Goal: Information Seeking & Learning: Learn about a topic

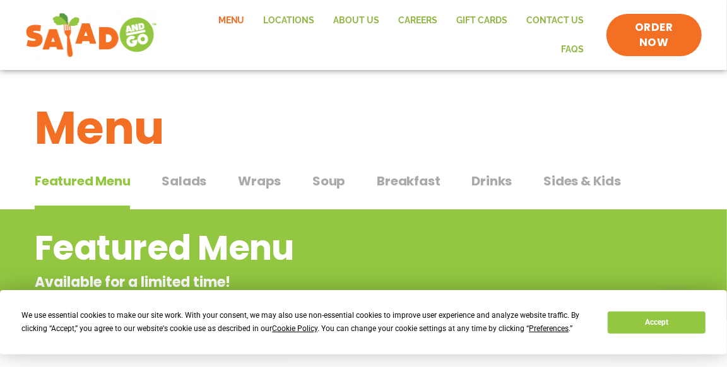
click at [266, 223] on h2 "Featured Menu" at bounding box center [313, 248] width 556 height 51
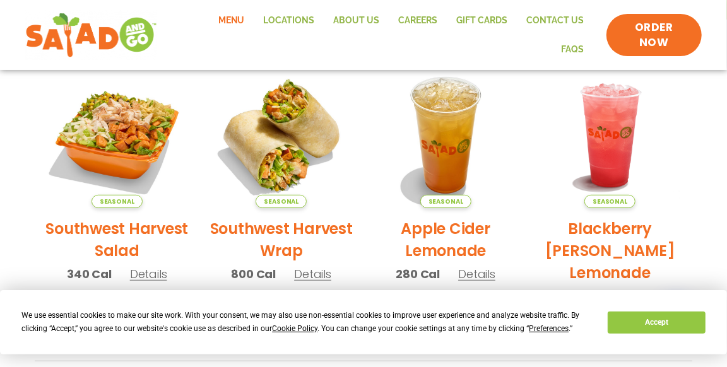
scroll to position [301, 0]
click at [115, 219] on h2 "Southwest Harvest Salad" at bounding box center [117, 240] width 146 height 44
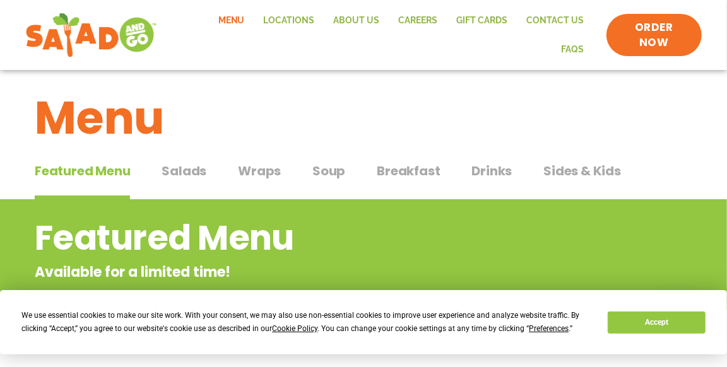
scroll to position [0, 0]
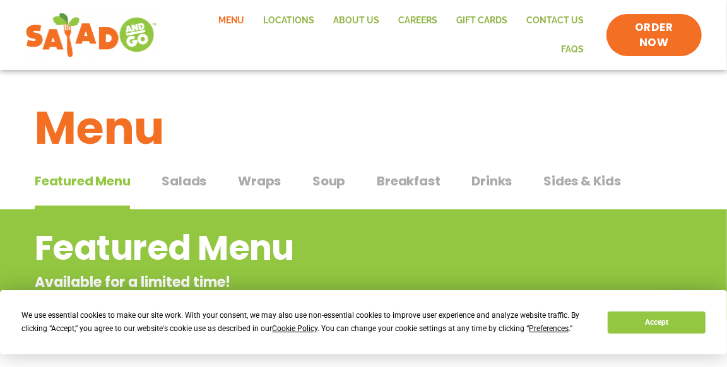
click at [191, 172] on span "Salads" at bounding box center [183, 181] width 45 height 19
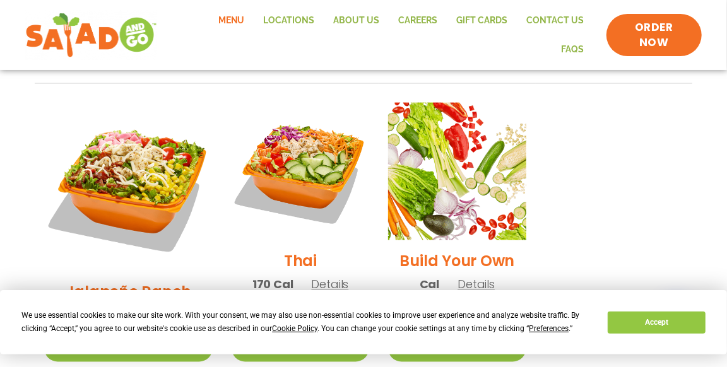
scroll to position [937, 0]
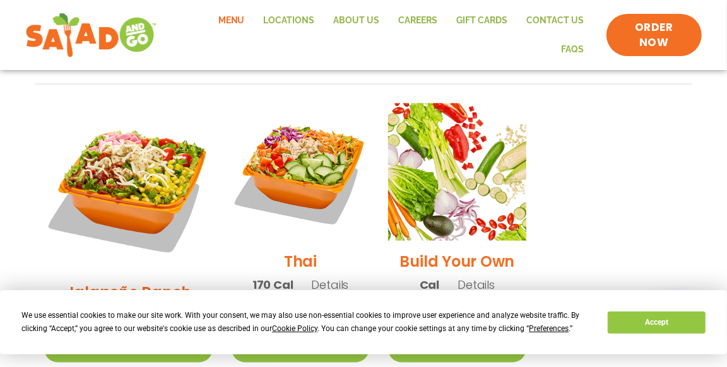
click at [87, 281] on h2 "Jalapeño Ranch" at bounding box center [129, 292] width 126 height 22
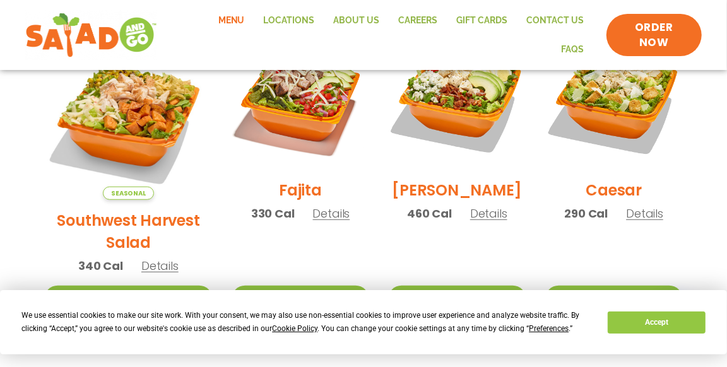
scroll to position [392, 0]
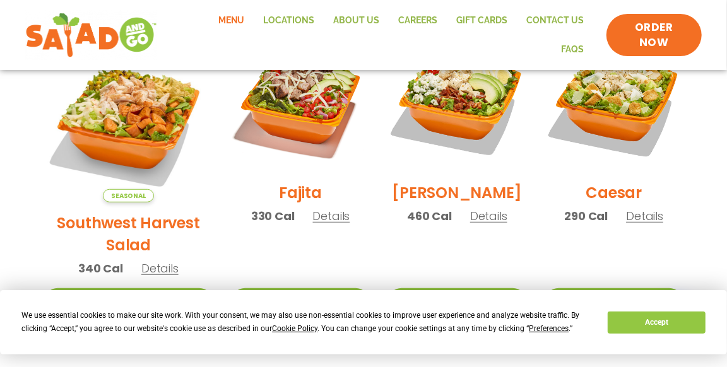
click at [108, 212] on h2 "Southwest Harvest Salad" at bounding box center [128, 234] width 168 height 44
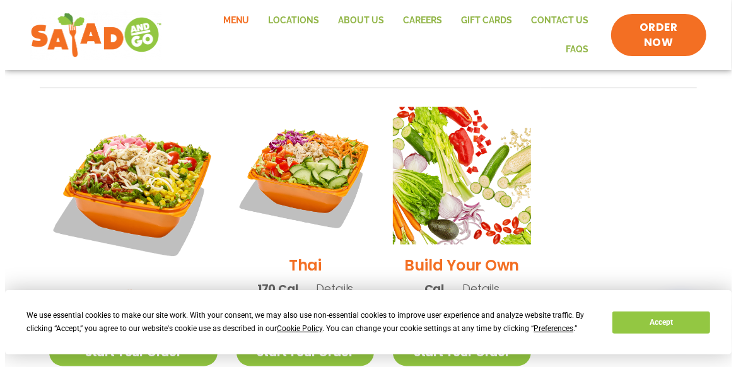
scroll to position [933, 0]
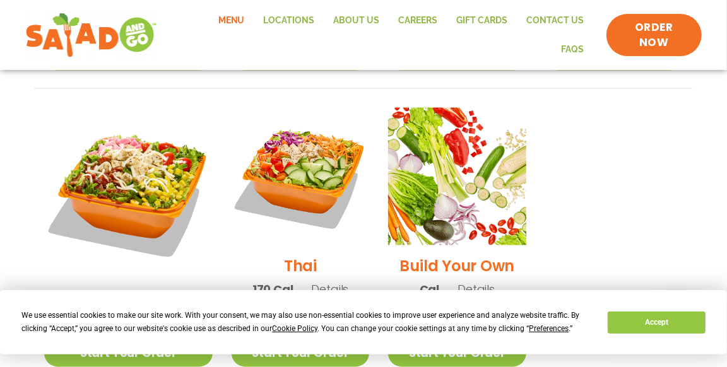
click at [465, 281] on span "Details" at bounding box center [475, 289] width 37 height 16
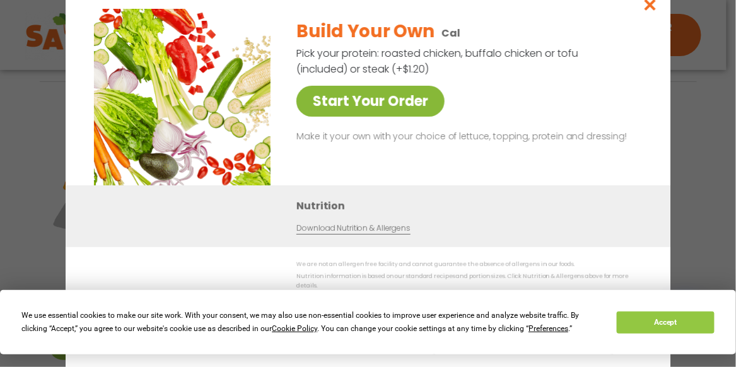
click at [343, 103] on link "Start Your Order" at bounding box center [370, 101] width 148 height 31
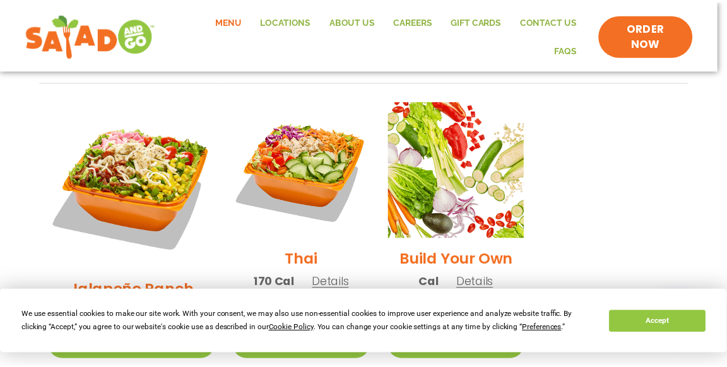
scroll to position [873, 0]
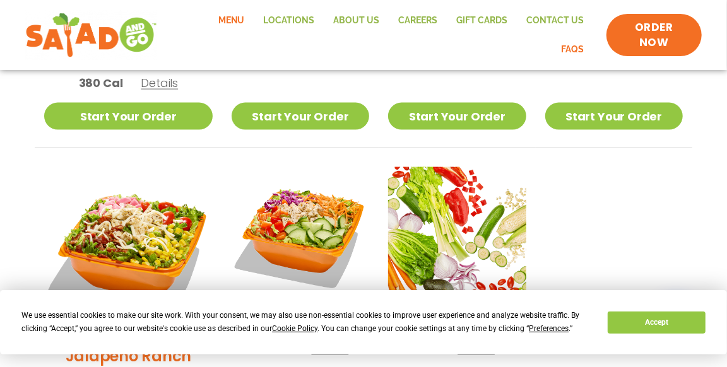
click at [569, 35] on link "FAQs" at bounding box center [573, 49] width 42 height 29
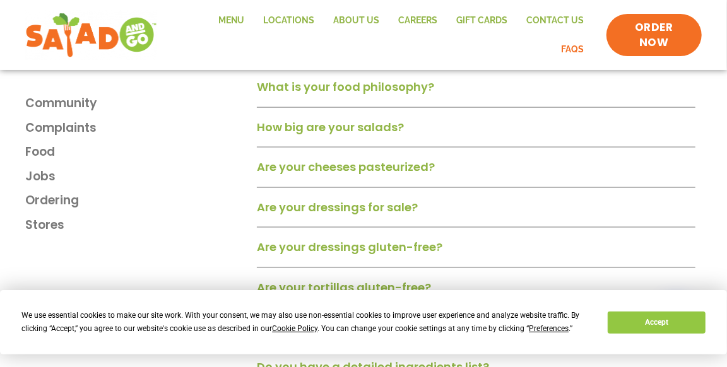
scroll to position [927, 0]
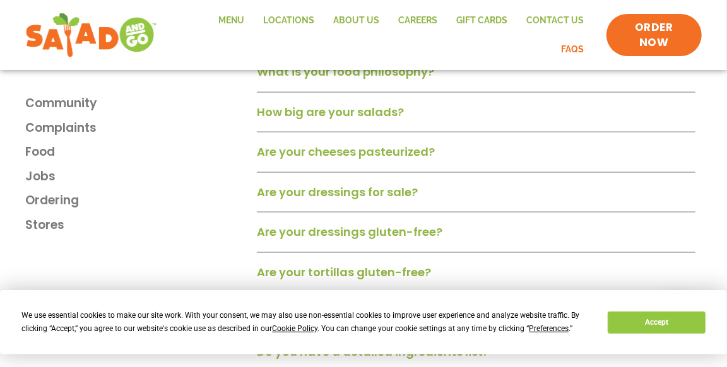
click at [70, 260] on div "Community Complaints Food Jobs Ordering Stores" at bounding box center [137, 193] width 225 height 234
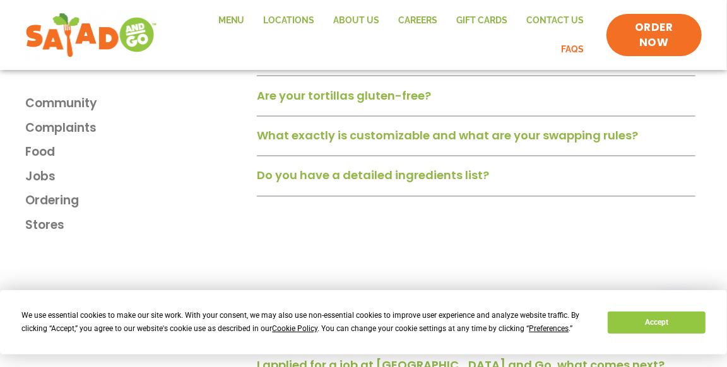
scroll to position [1104, 0]
click at [316, 134] on link "What exactly is customizable and what are your swapping rules?" at bounding box center [447, 135] width 381 height 16
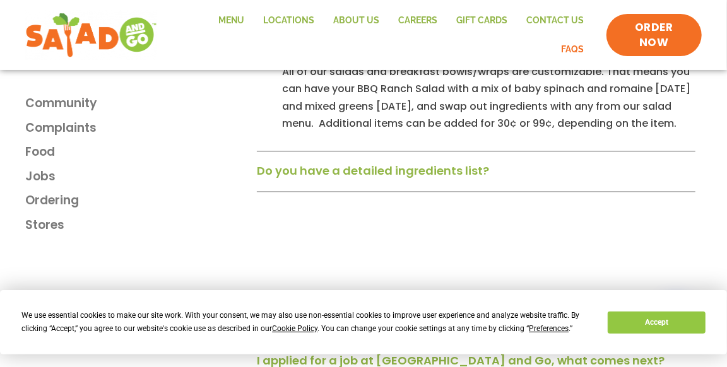
scroll to position [1216, 0]
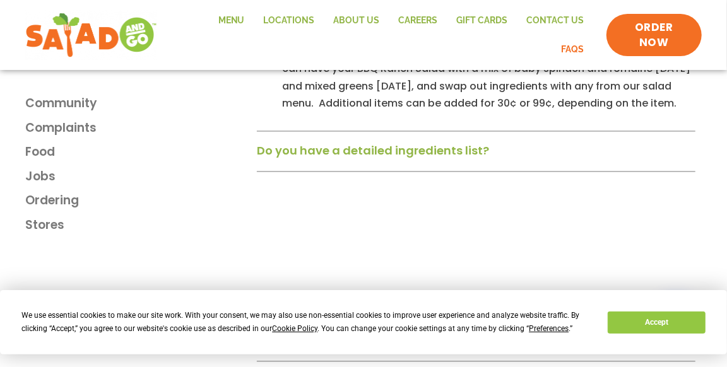
click at [273, 156] on link "Do you have a detailed ingredients list?" at bounding box center [373, 151] width 232 height 16
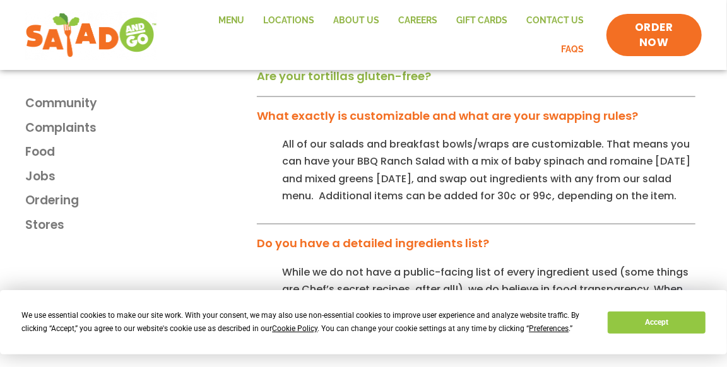
scroll to position [1125, 0]
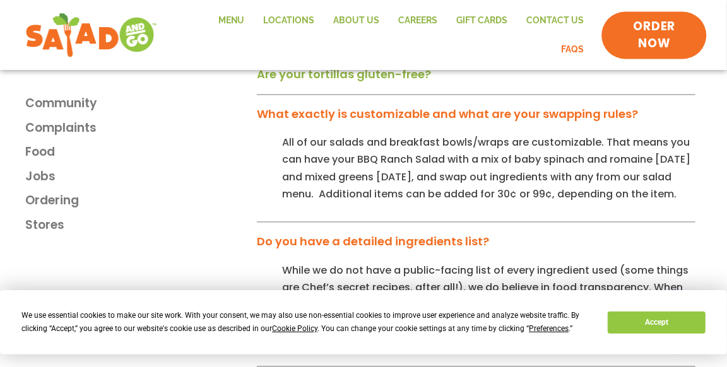
click at [655, 39] on span "ORDER NOW" at bounding box center [654, 34] width 78 height 33
